Goal: Information Seeking & Learning: Learn about a topic

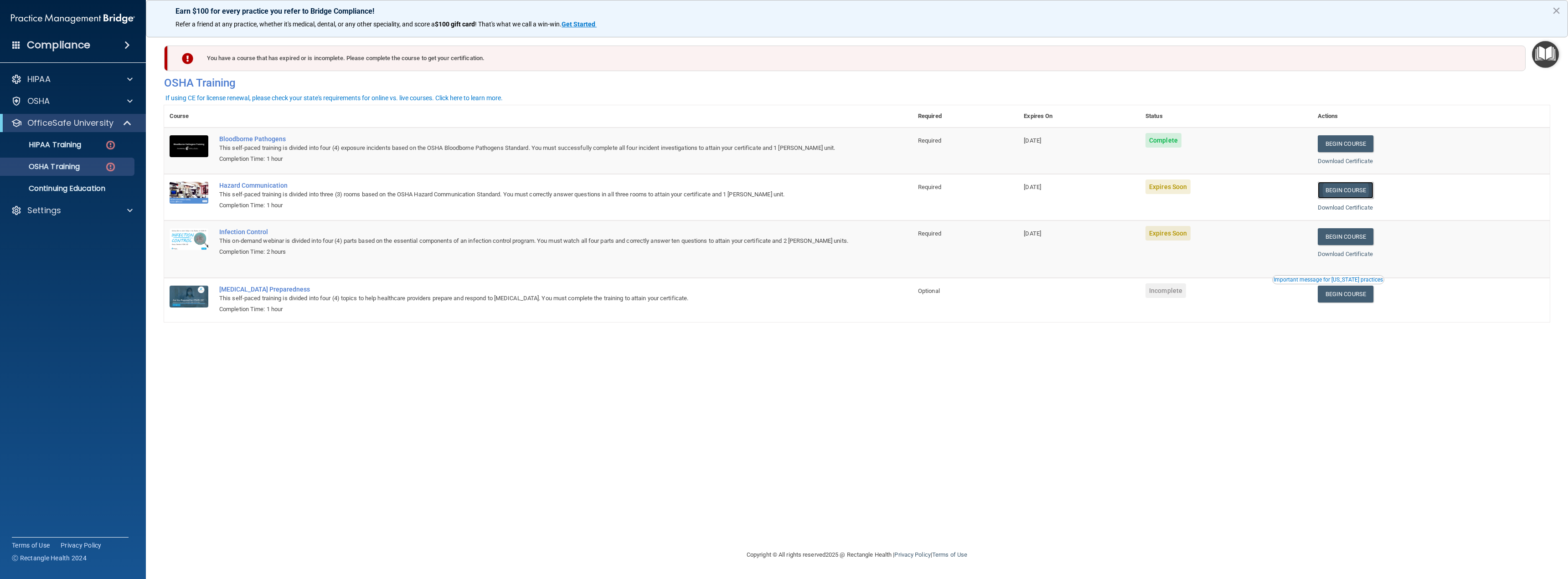
click at [1351, 197] on link "Begin Course" at bounding box center [1345, 190] width 55 height 17
drag, startPoint x: 281, startPoint y: 201, endPoint x: 257, endPoint y: 110, distance: 94.1
click at [281, 199] on td "Hazard Communication This self-paced training is divided into three (3) rooms b…" at bounding box center [563, 197] width 699 height 46
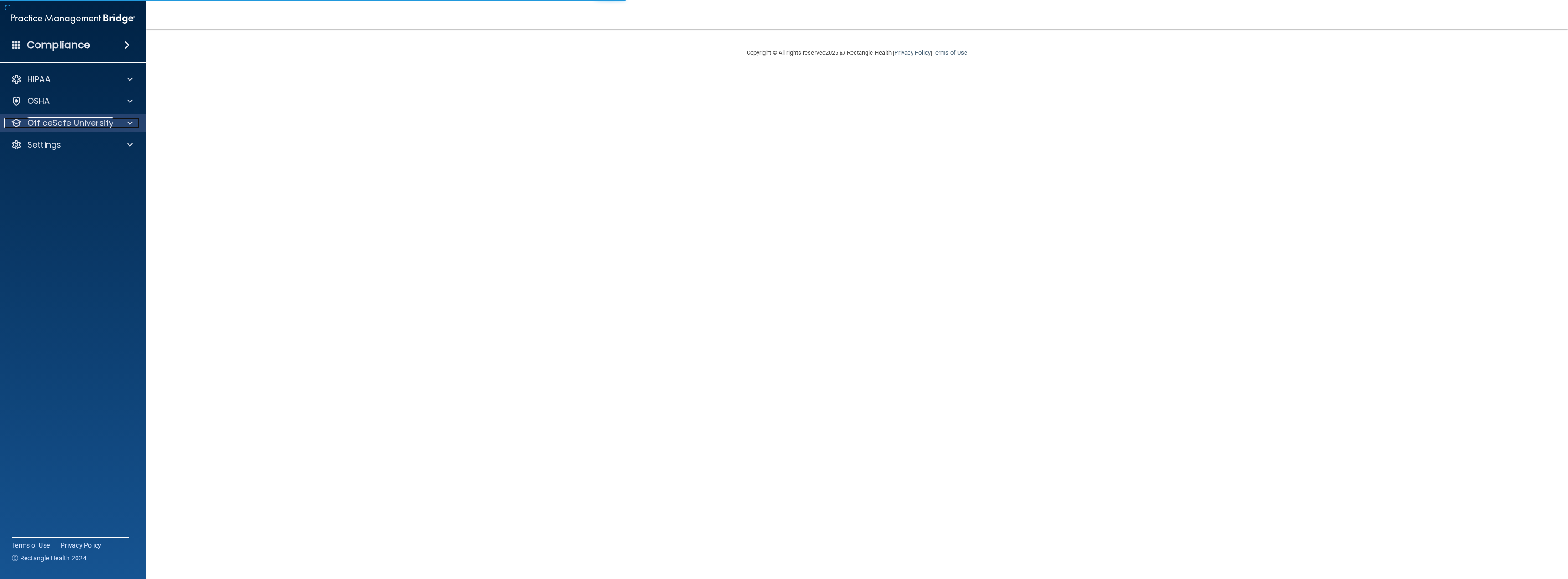
click at [72, 123] on p "OfficeSafe University" at bounding box center [71, 123] width 86 height 11
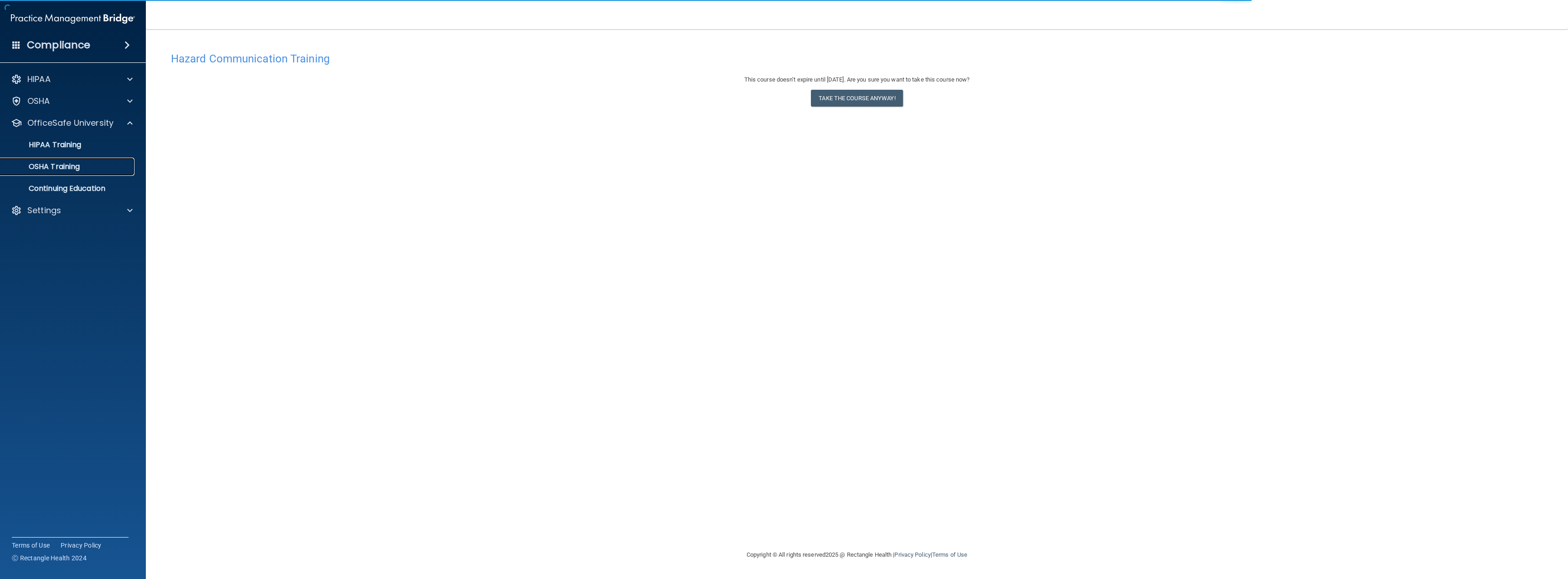
click at [77, 163] on p "OSHA Training" at bounding box center [43, 167] width 74 height 9
